Goal: Check status: Check status

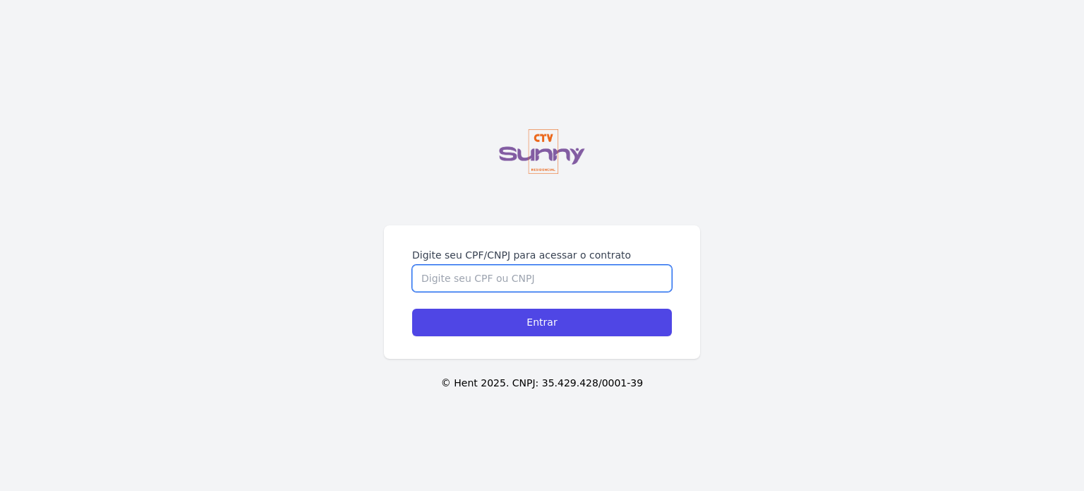
click at [412, 265] on input "Digite seu CPF/CNPJ para acessar o contrato" at bounding box center [542, 278] width 260 height 27
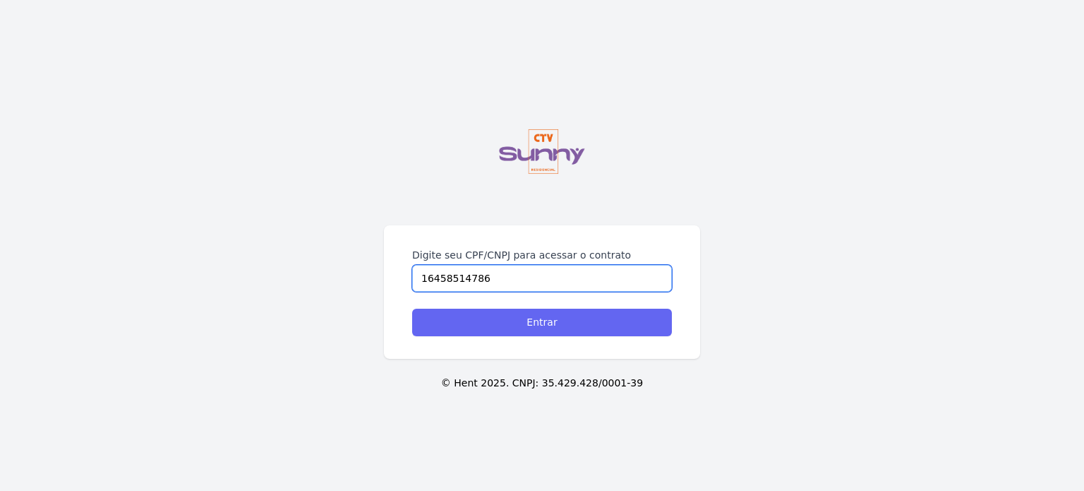
type input "16458514786"
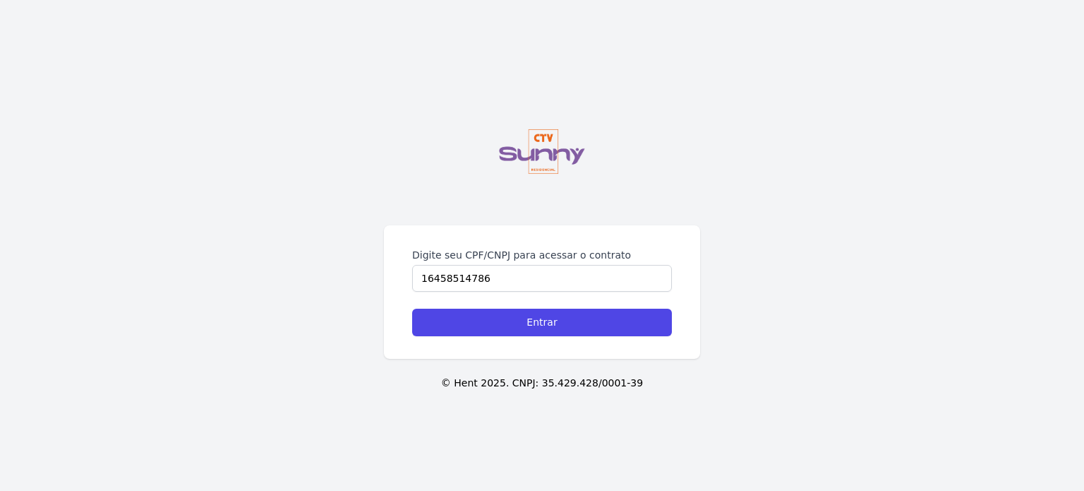
drag, startPoint x: 14, startPoint y: 53, endPoint x: 210, endPoint y: 27, distance: 198.0
click at [412, 248] on div "Digite seu CPF/CNPJ para acessar o contrato 16458514786" at bounding box center [542, 270] width 260 height 44
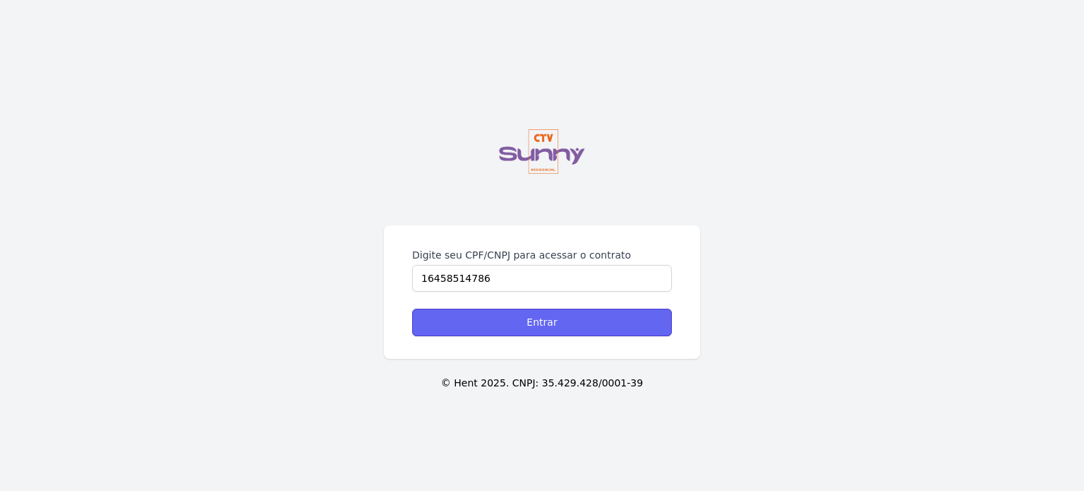
click at [412, 308] on input "Entrar" at bounding box center [542, 322] width 260 height 28
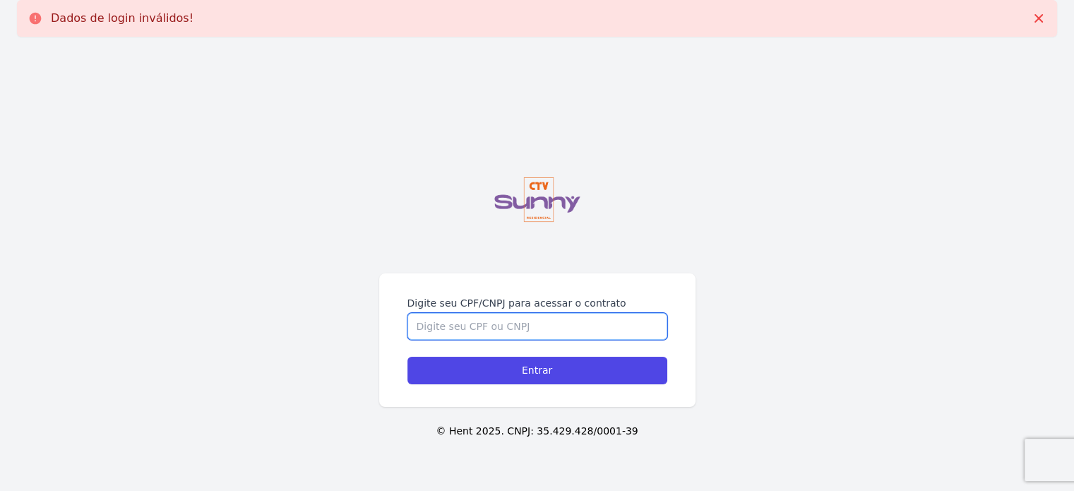
click at [453, 325] on input "Digite seu CPF/CNPJ para acessar o contrato" at bounding box center [537, 326] width 260 height 27
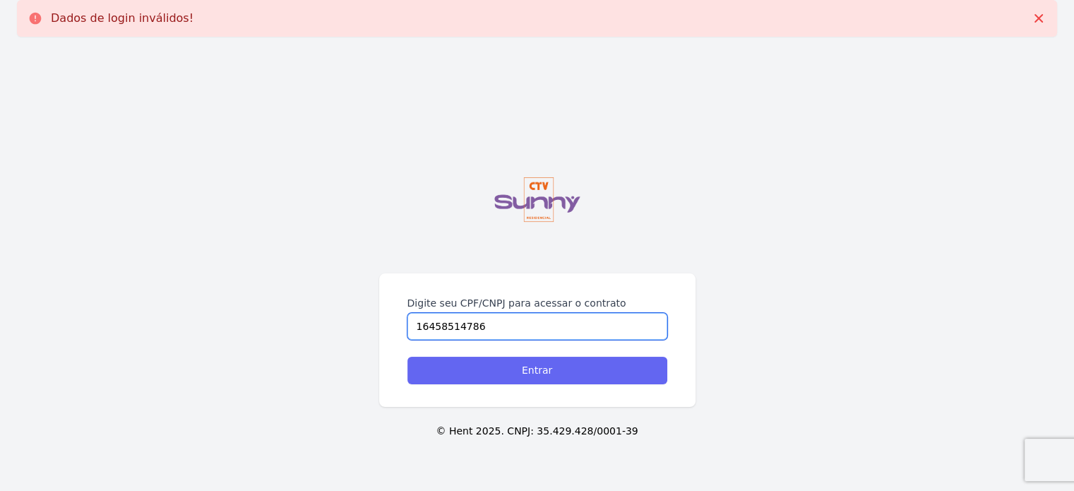
type input "16458514786"
click at [493, 373] on input "Entrar" at bounding box center [537, 370] width 260 height 28
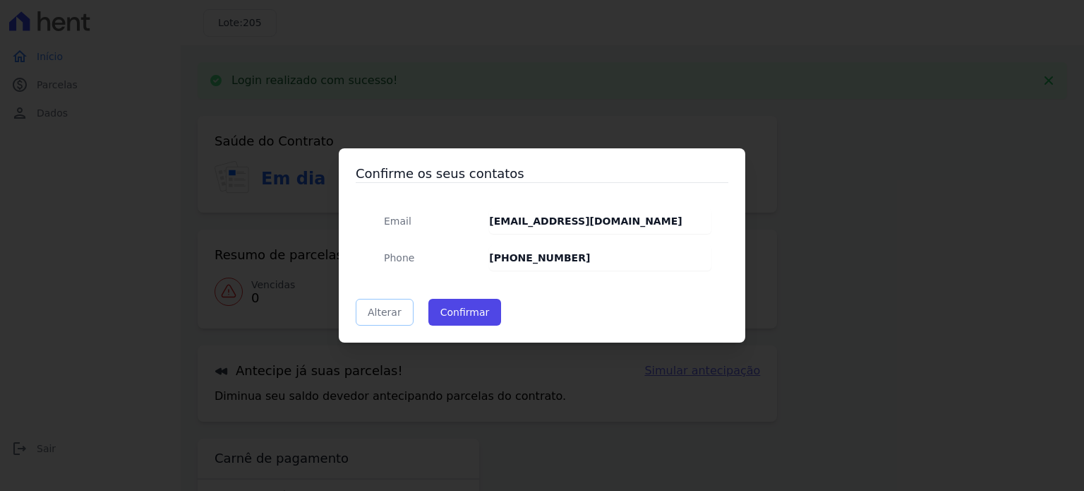
click at [395, 316] on link "Alterar" at bounding box center [385, 312] width 58 height 27
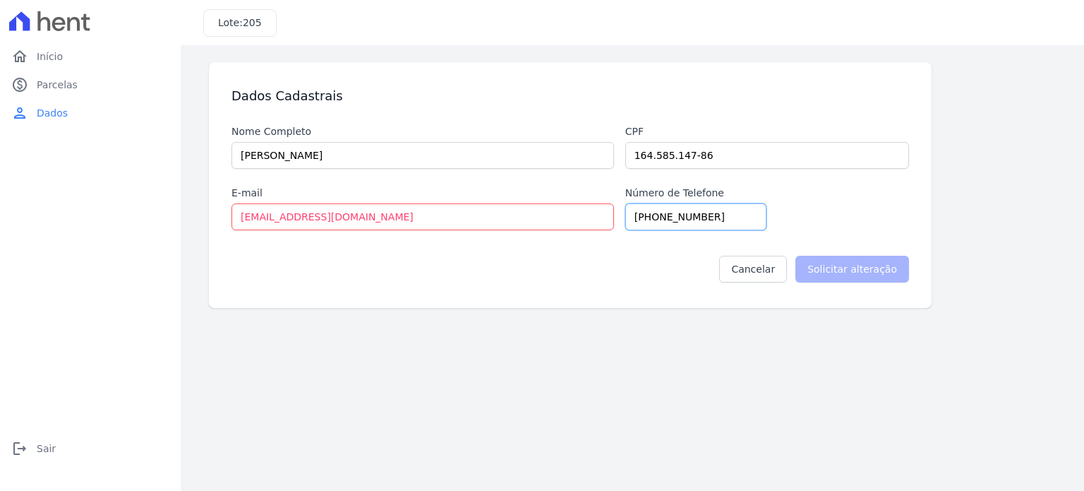
click at [669, 221] on input "[PHONE_NUMBER]" at bounding box center [695, 216] width 141 height 27
drag, startPoint x: 731, startPoint y: 219, endPoint x: 610, endPoint y: 222, distance: 121.5
click at [610, 222] on div "Nome Completo Bianca Faria Pereira Cpf 164.585.147-86 E-mail biancafaria488@gma…" at bounding box center [571, 177] width 678 height 106
click at [661, 220] on input "+5521970200769" at bounding box center [695, 216] width 141 height 27
click at [652, 217] on input "+5521)970200769" at bounding box center [695, 216] width 141 height 27
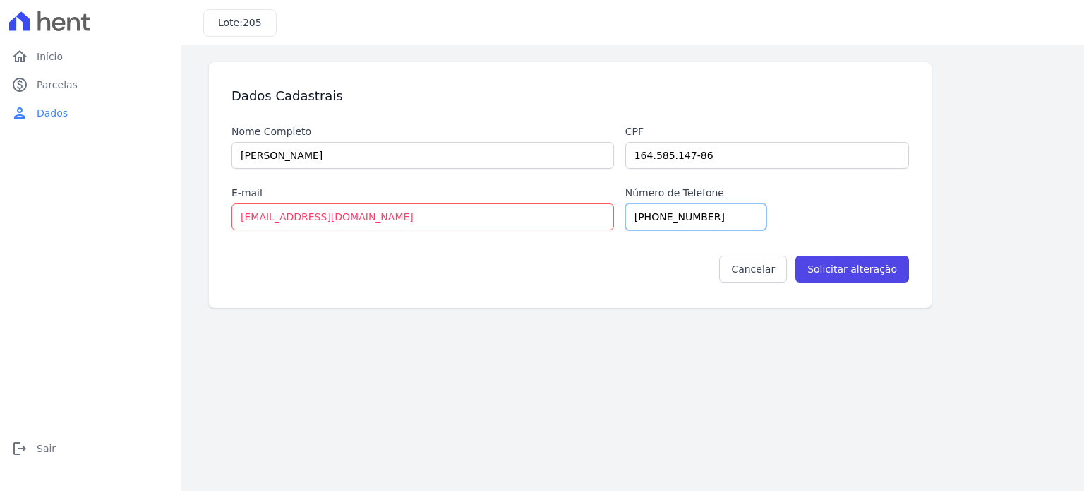
click at [693, 221] on input "+55(21)970200769" at bounding box center [695, 216] width 141 height 27
click at [669, 217] on input "+55(21)97020-0769" at bounding box center [695, 216] width 141 height 27
click at [652, 222] on input "+55(21) 97020-0769" at bounding box center [695, 216] width 141 height 27
type input "+55 (21) 97020-0769"
click at [836, 270] on input "Solicitar alteração" at bounding box center [853, 269] width 114 height 27
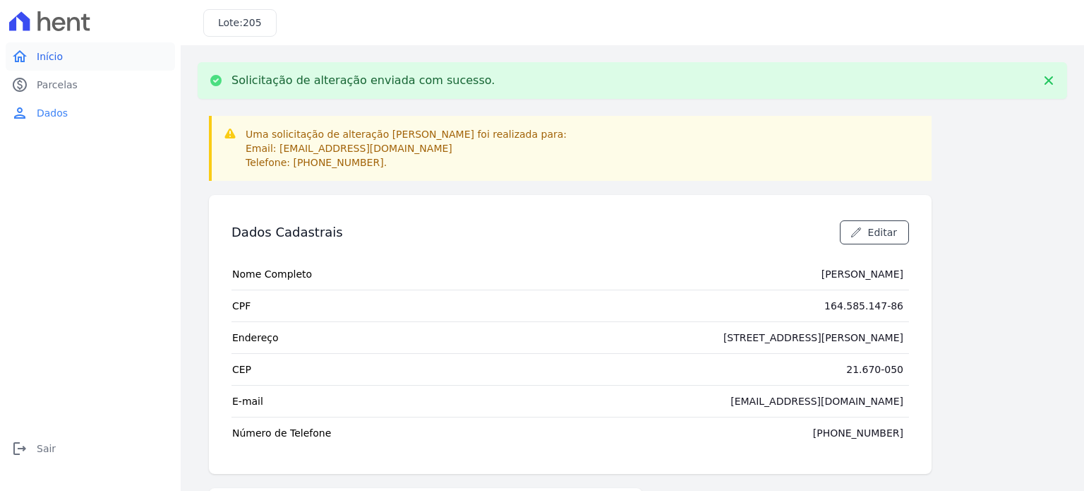
click at [76, 59] on link "home Início" at bounding box center [90, 56] width 169 height 28
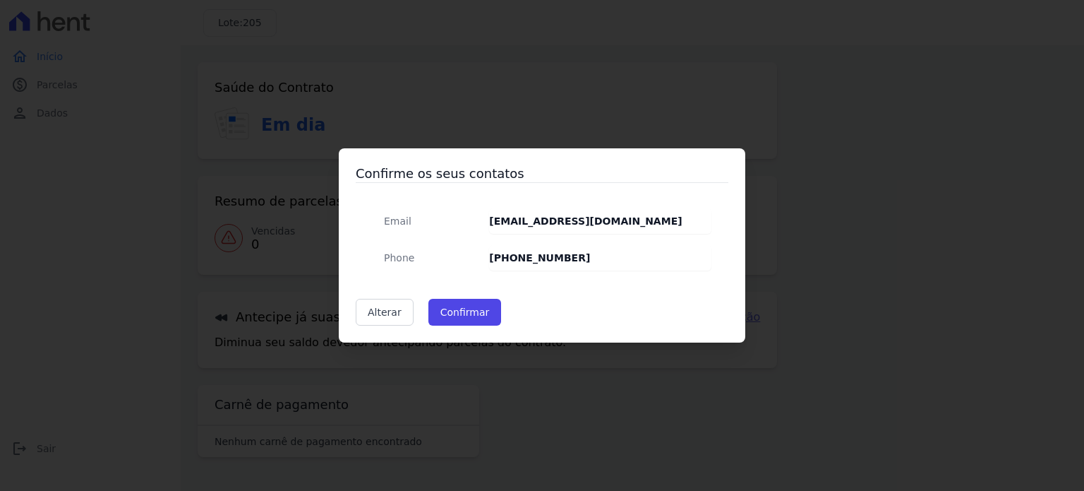
click at [167, 122] on div "Confirme os seus contatos Email biancafaria488@gmail.com Phone +52 (19) 70020-0…" at bounding box center [542, 245] width 1084 height 491
click at [396, 355] on div "Confirme os seus contatos Email biancafaria488@gmail.com Phone +52 (19) 70020-0…" at bounding box center [542, 245] width 1084 height 491
drag, startPoint x: 385, startPoint y: 313, endPoint x: 378, endPoint y: 327, distance: 15.5
click at [384, 313] on link "Alterar" at bounding box center [385, 312] width 58 height 27
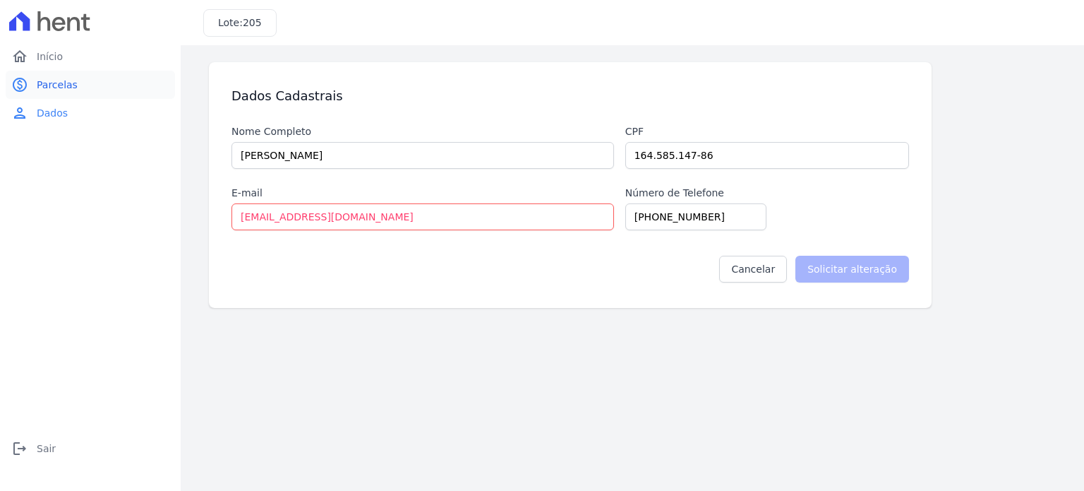
click at [95, 85] on link "paid Parcelas" at bounding box center [90, 85] width 169 height 28
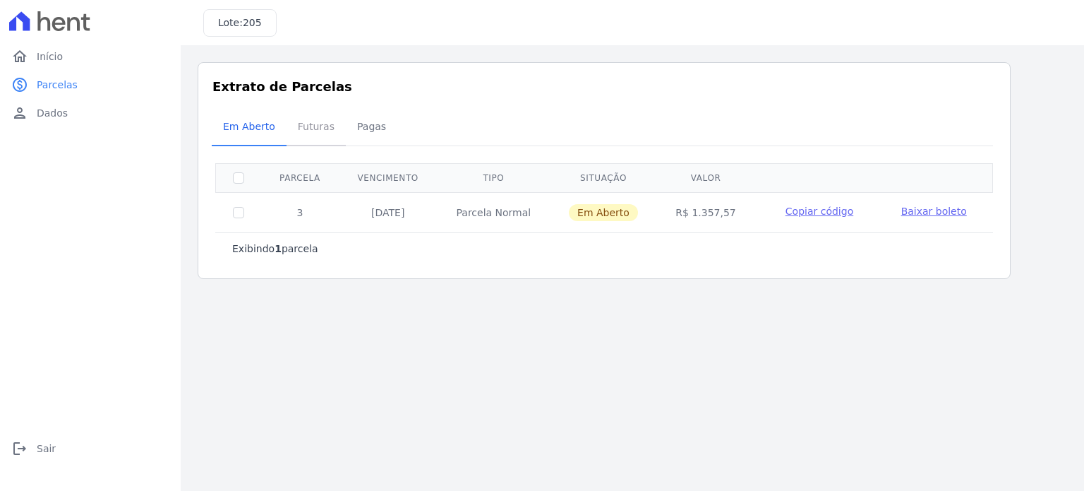
click at [308, 117] on span "Futuras" at bounding box center [316, 126] width 54 height 28
click at [308, 122] on span "Futuras" at bounding box center [316, 126] width 54 height 28
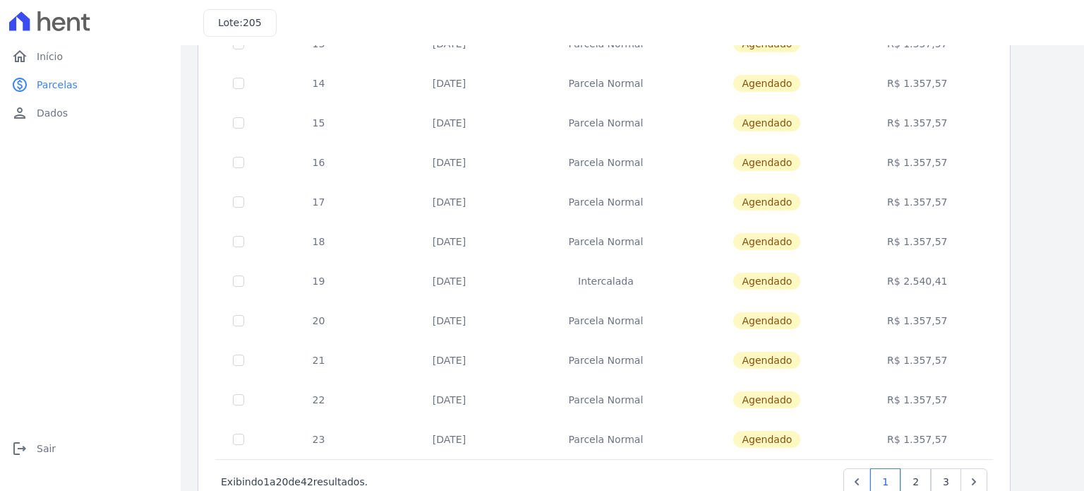
scroll to position [573, 0]
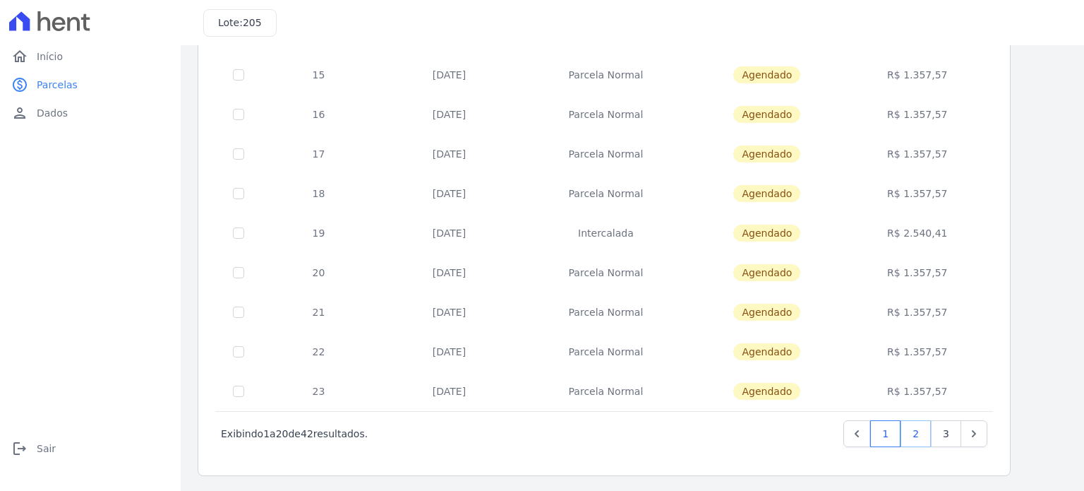
click at [918, 428] on link "2" at bounding box center [916, 433] width 30 height 27
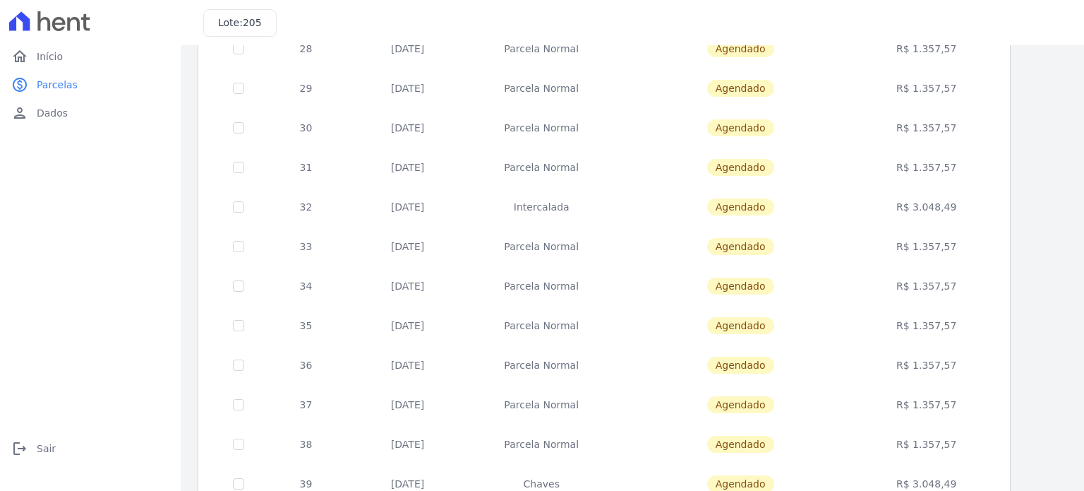
scroll to position [573, 0]
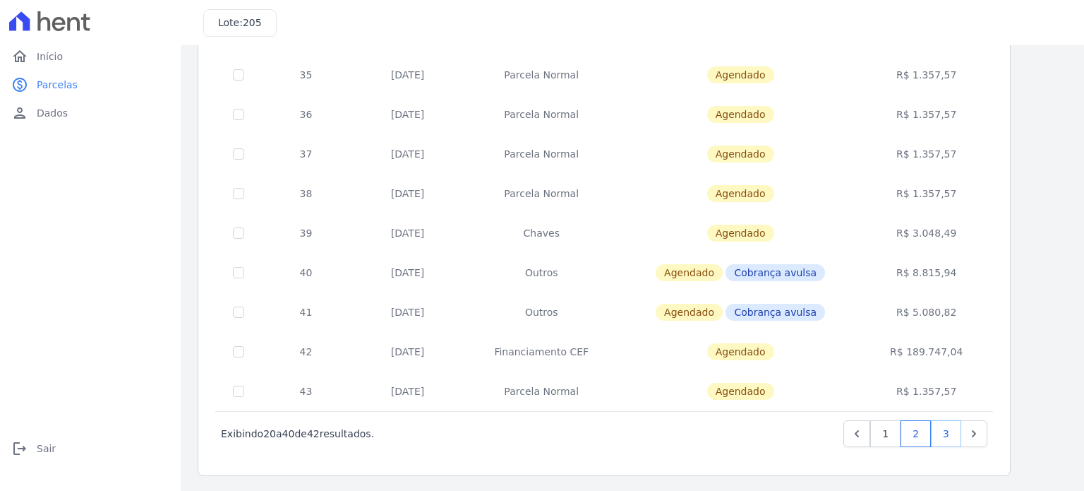
click at [937, 428] on link "3" at bounding box center [946, 433] width 30 height 27
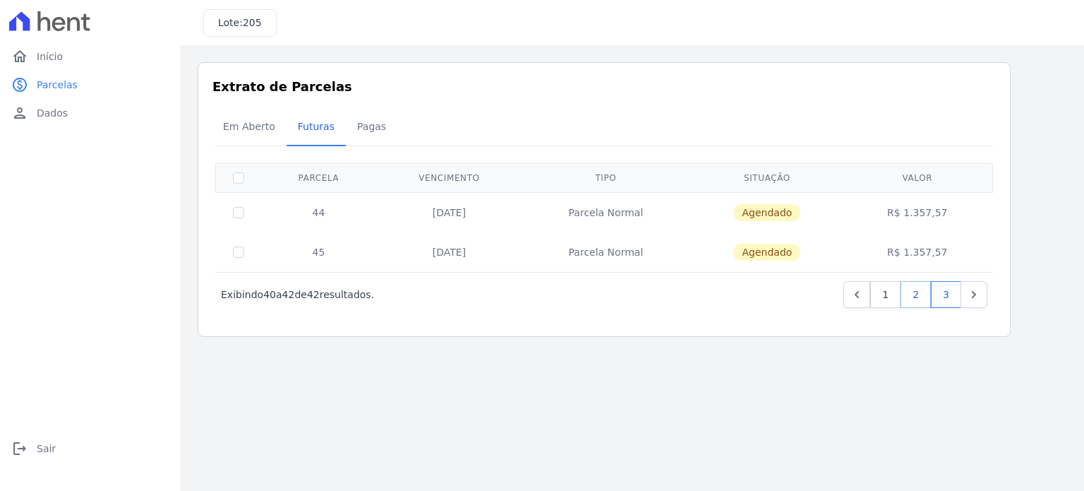
click at [925, 296] on link "2" at bounding box center [916, 294] width 30 height 27
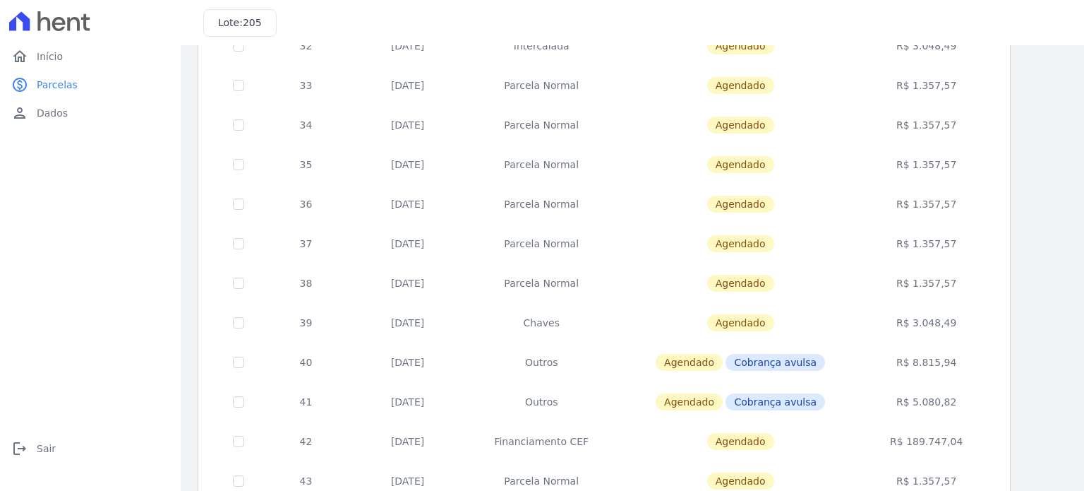
scroll to position [573, 0]
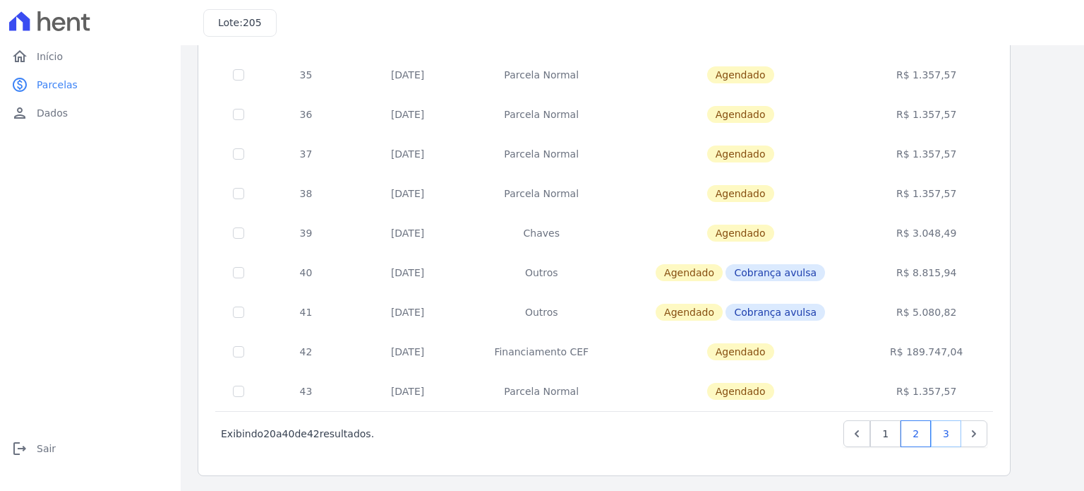
click at [948, 437] on link "3" at bounding box center [946, 433] width 30 height 27
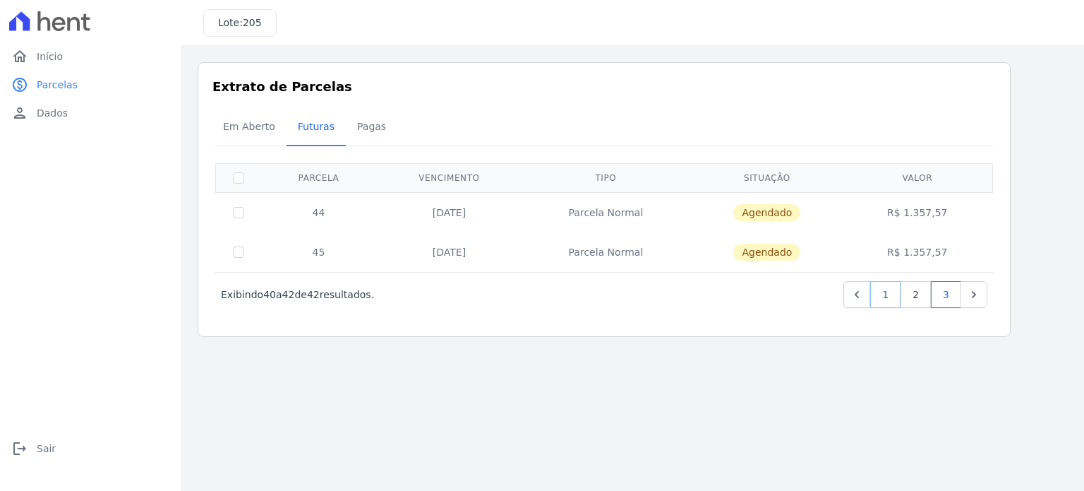
click at [892, 295] on link "1" at bounding box center [885, 294] width 30 height 27
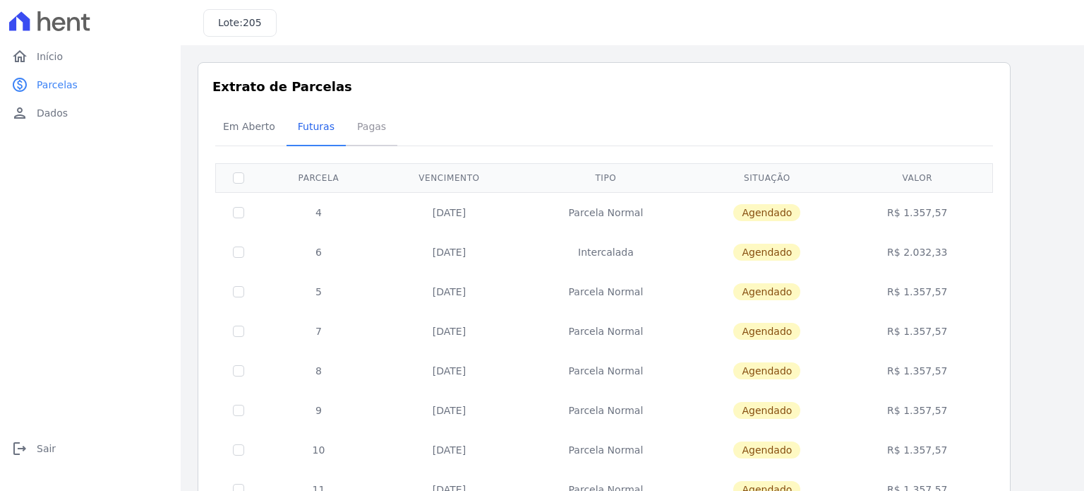
click at [354, 126] on span "Pagas" at bounding box center [372, 126] width 46 height 28
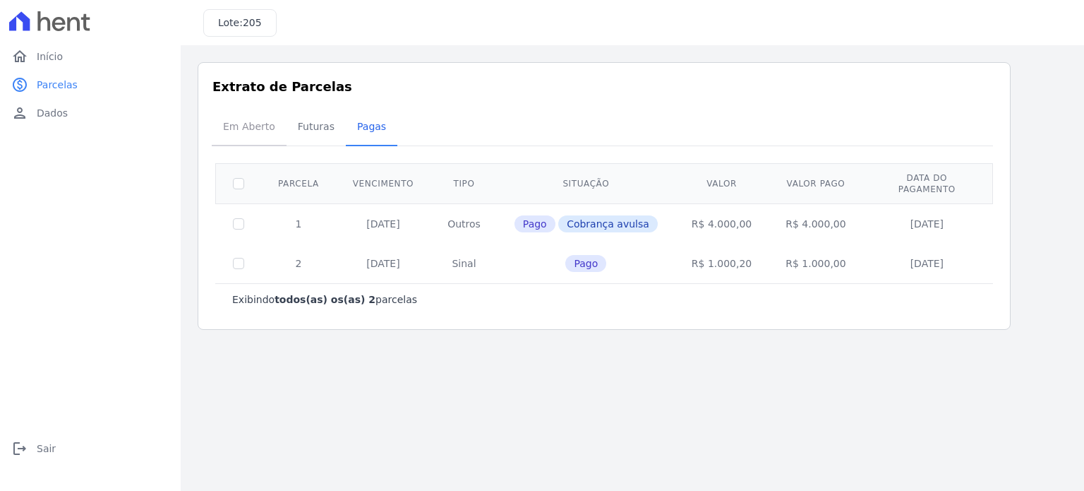
click at [229, 121] on span "Em Aberto" at bounding box center [249, 126] width 69 height 28
